Goal: Check status: Check status

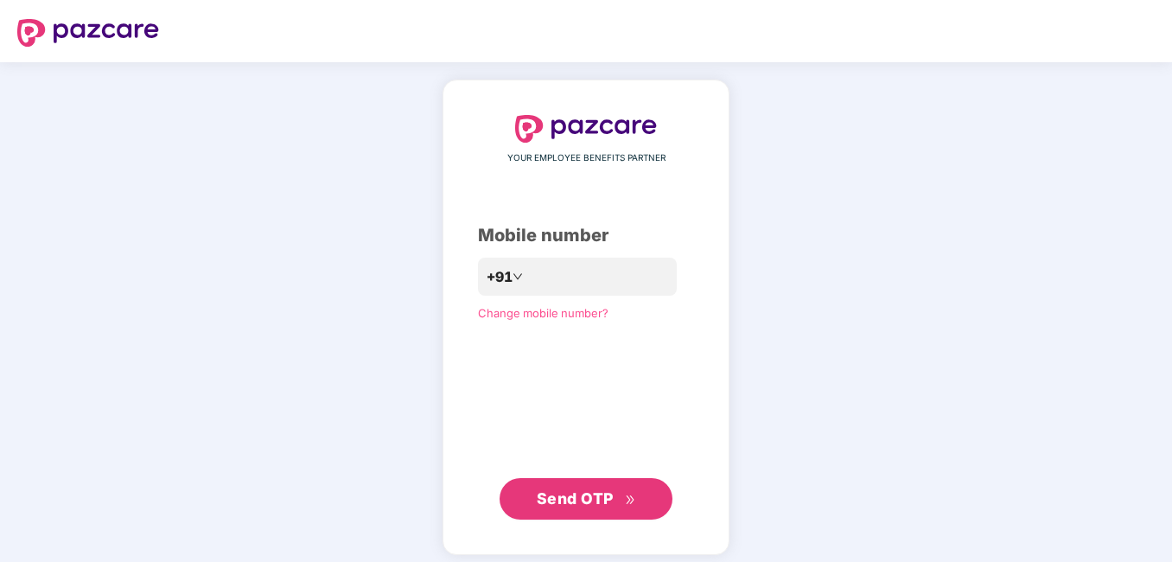
click at [572, 508] on span "Send OTP" at bounding box center [586, 499] width 99 height 24
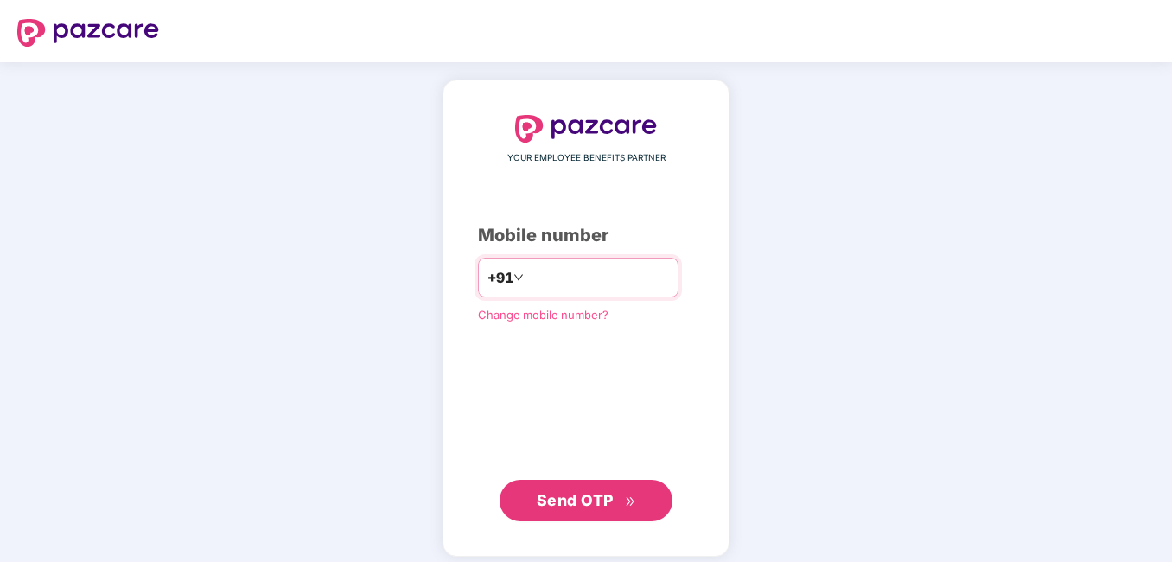
click at [527, 276] on input "**********" at bounding box center [598, 278] width 142 height 28
type input "**********"
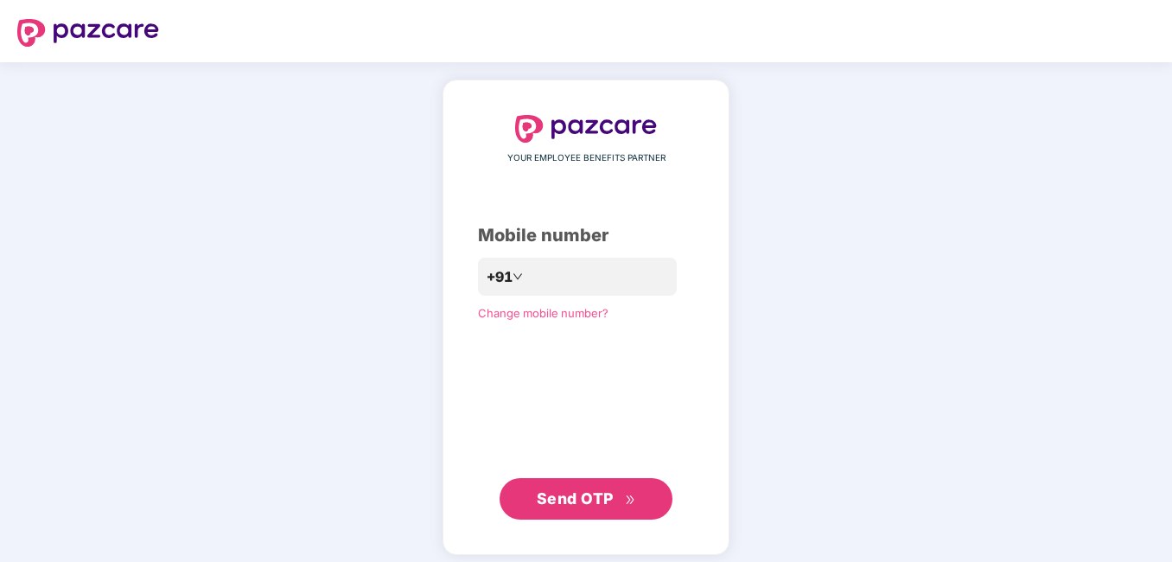
click at [570, 508] on span "Send OTP" at bounding box center [586, 499] width 99 height 24
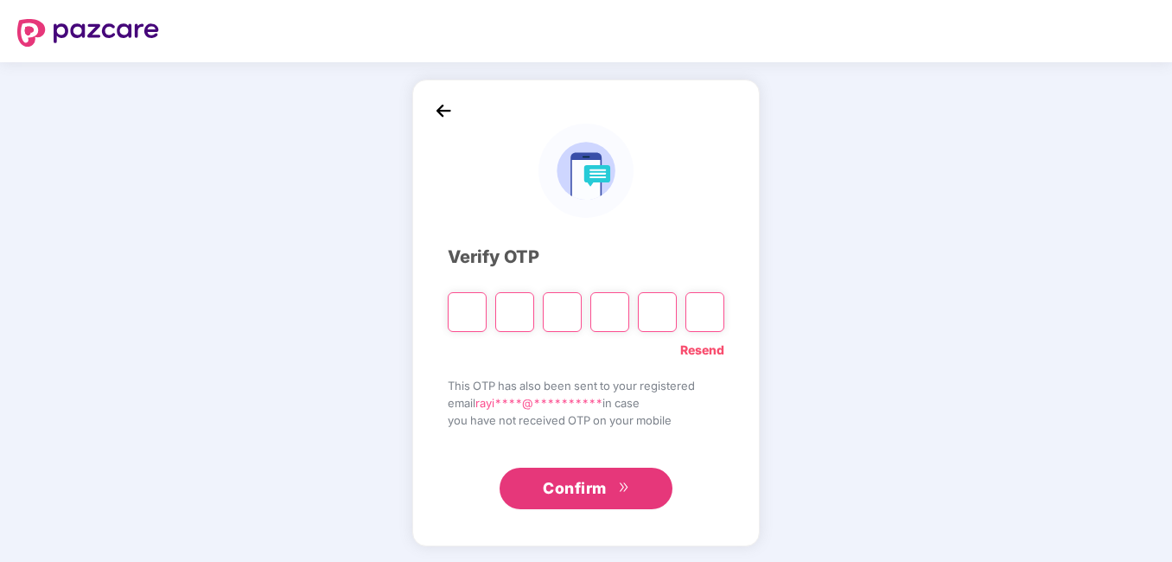
type input "*"
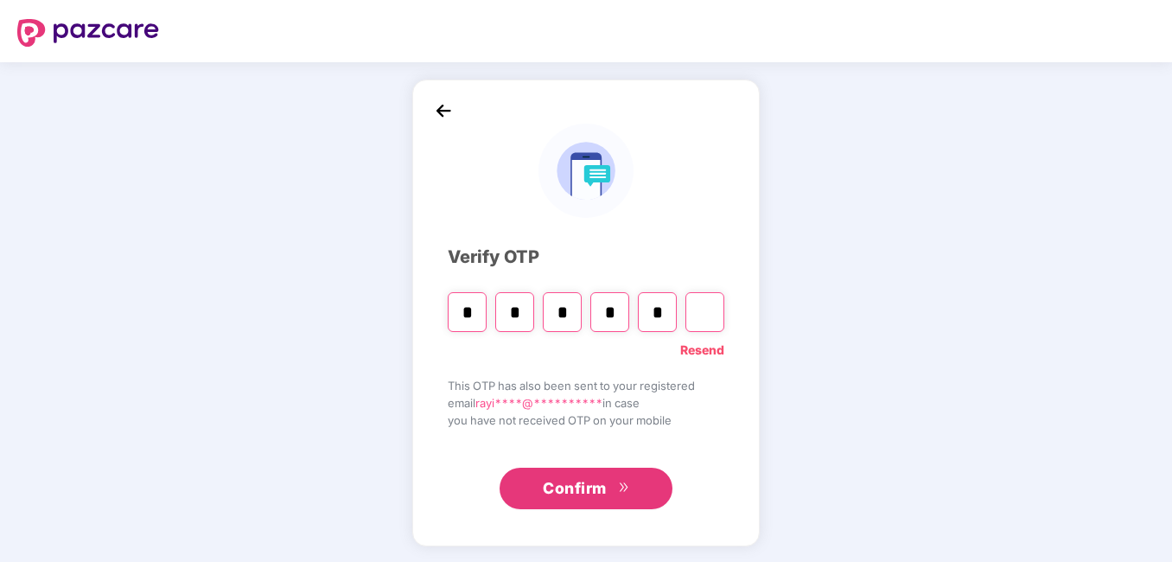
type input "*"
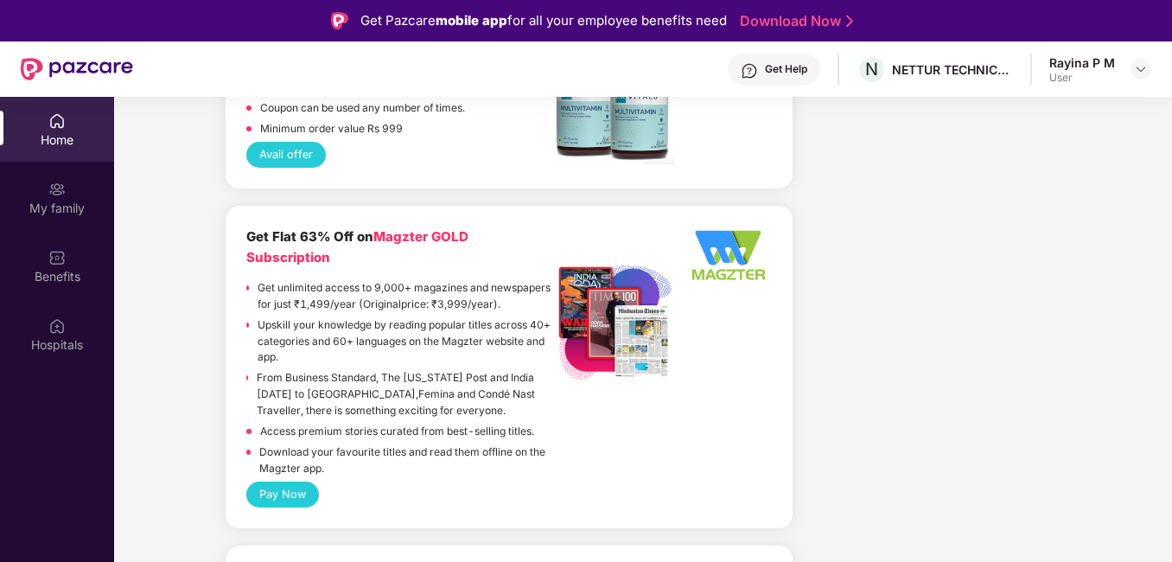
scroll to position [5359, 0]
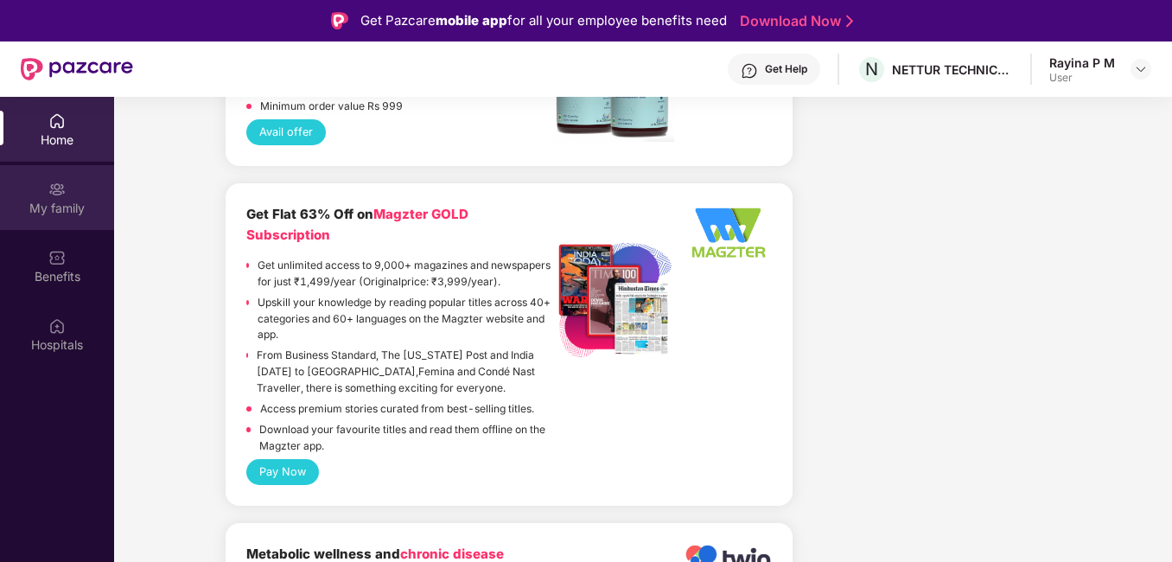
click at [56, 207] on div "My family" at bounding box center [57, 208] width 114 height 17
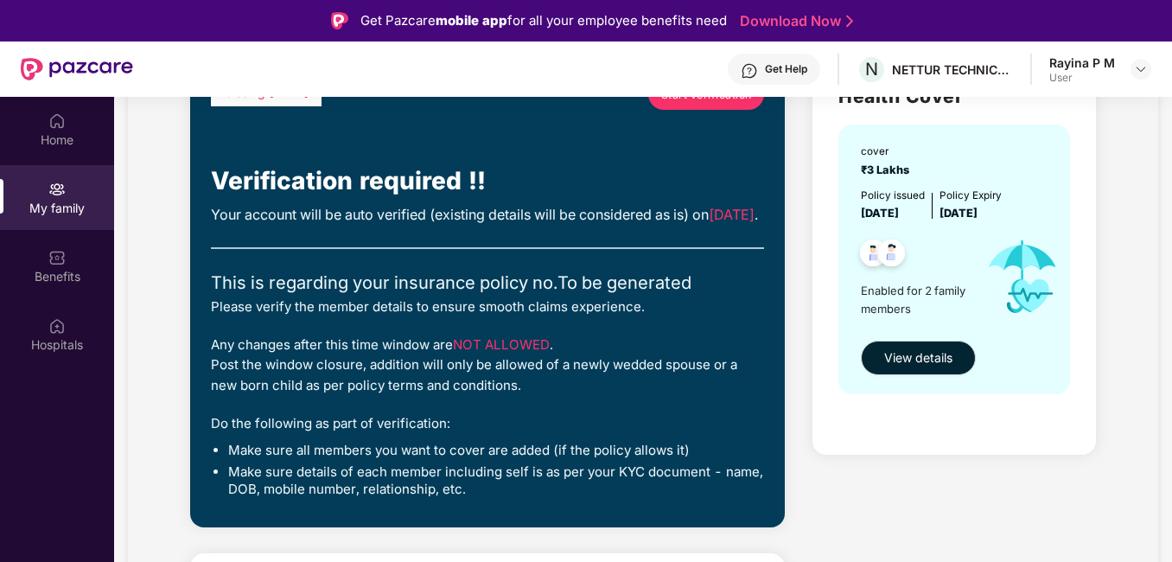
scroll to position [173, 0]
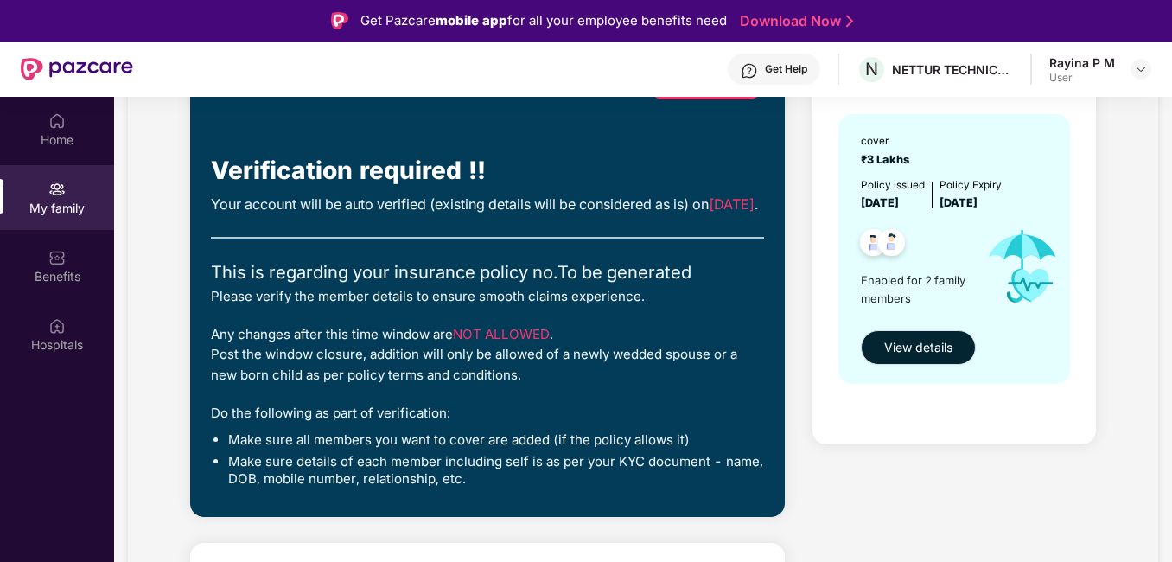
click at [910, 354] on span "View details" at bounding box center [918, 347] width 68 height 19
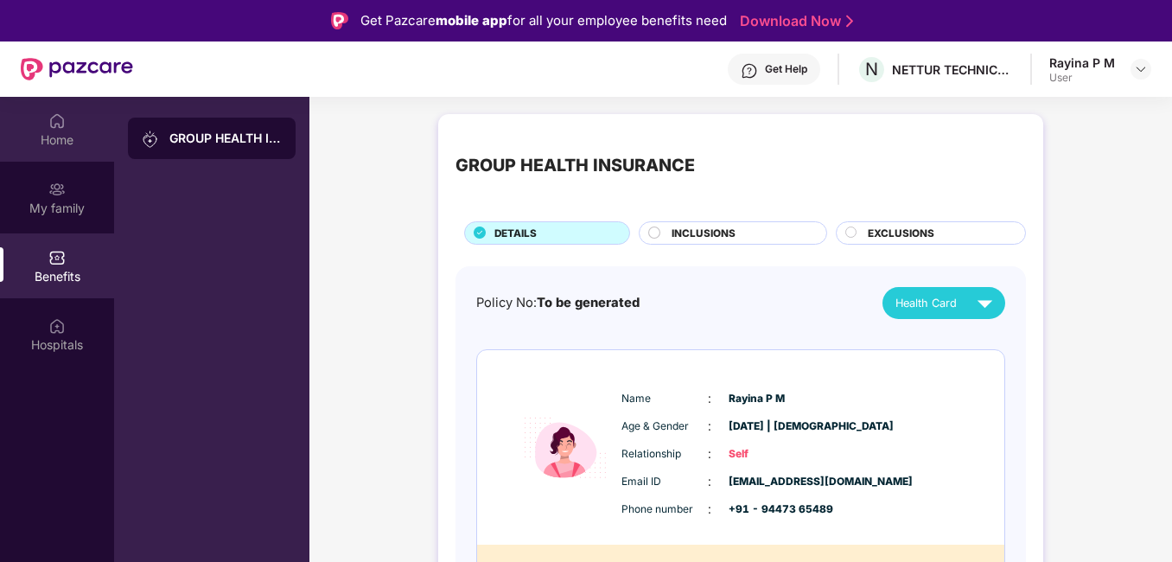
click at [51, 136] on div "Home" at bounding box center [57, 139] width 114 height 17
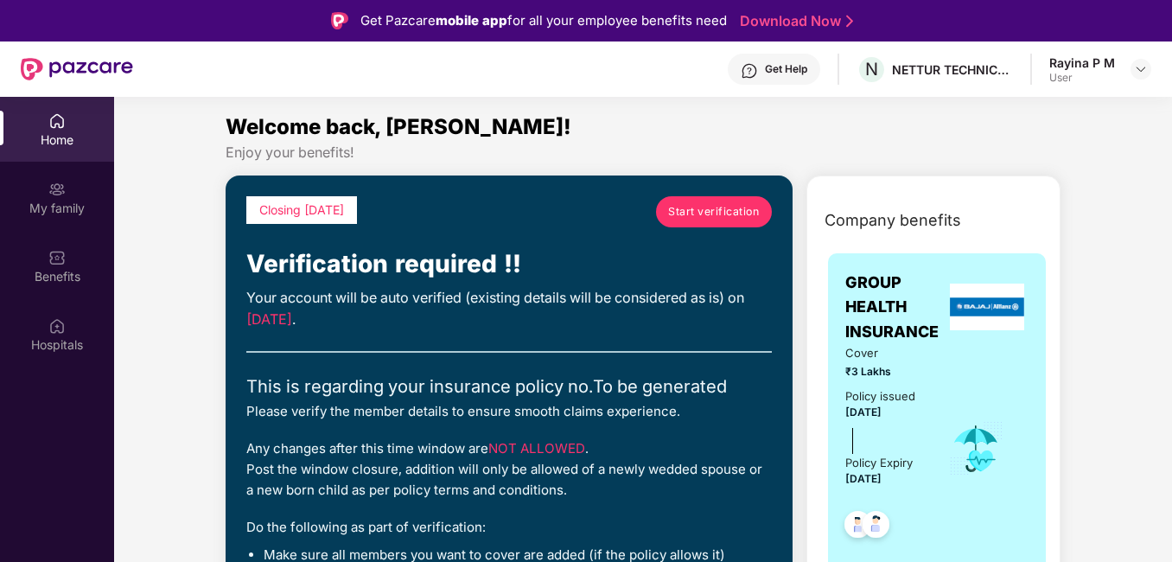
click at [1108, 73] on div "User" at bounding box center [1082, 78] width 66 height 14
click at [1061, 72] on div "User" at bounding box center [1082, 78] width 66 height 14
